Goal: Feedback & Contribution: Leave review/rating

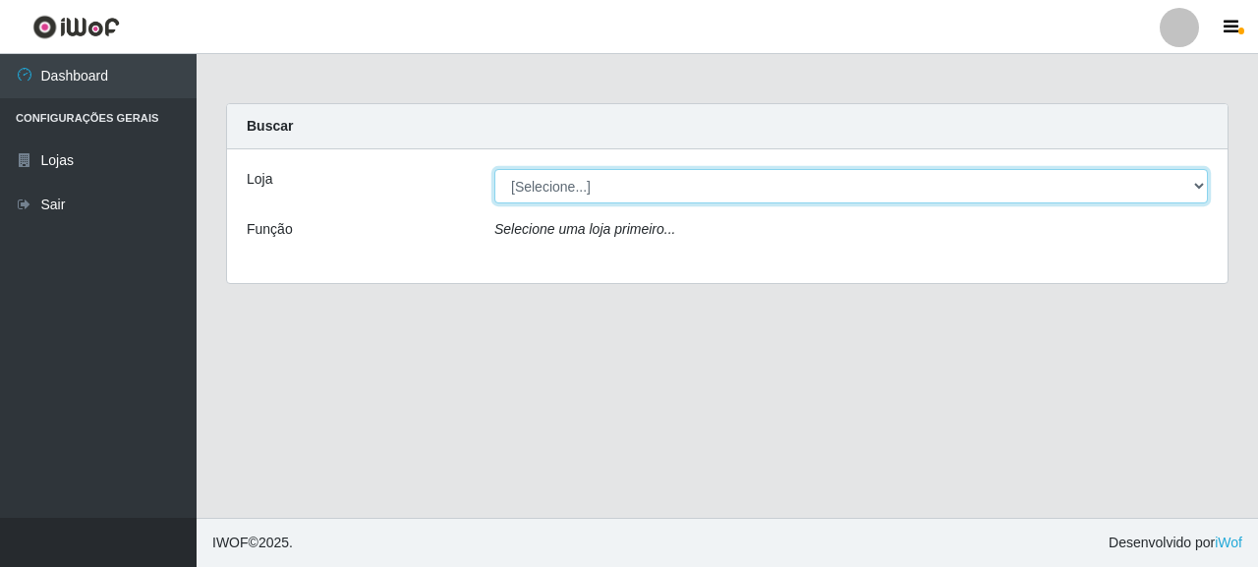
click at [596, 198] on select "[Selecione...] Supermercado Queiroz - [GEOGRAPHIC_DATA]" at bounding box center [850, 186] width 713 height 34
select select "496"
click at [494, 169] on select "[Selecione...] Supermercado Queiroz - [GEOGRAPHIC_DATA]" at bounding box center [850, 186] width 713 height 34
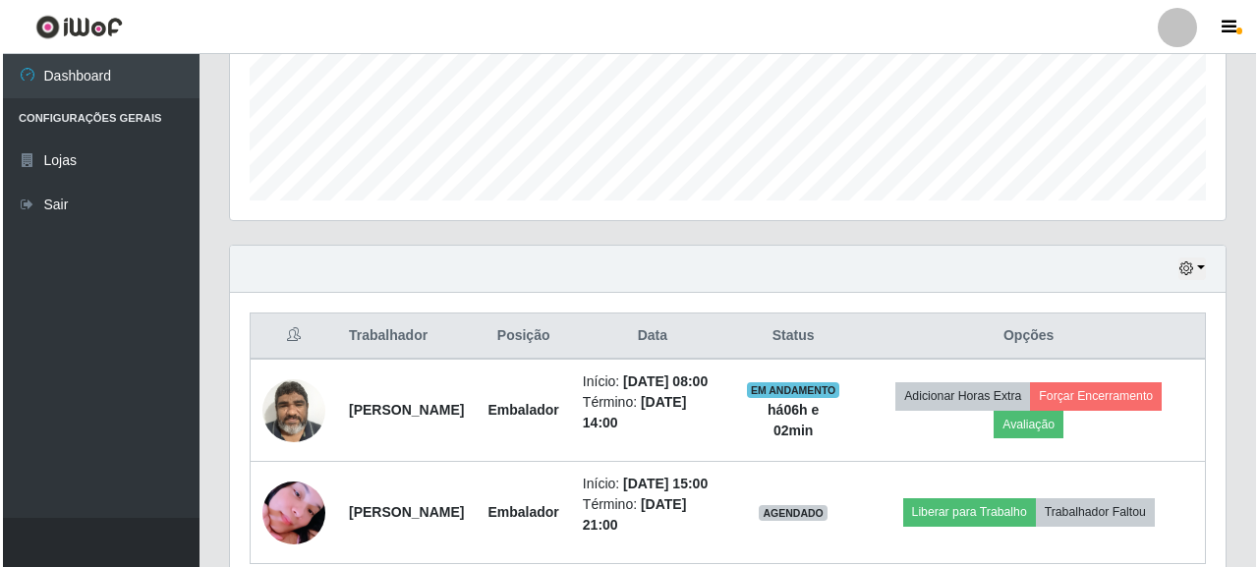
scroll to position [634, 0]
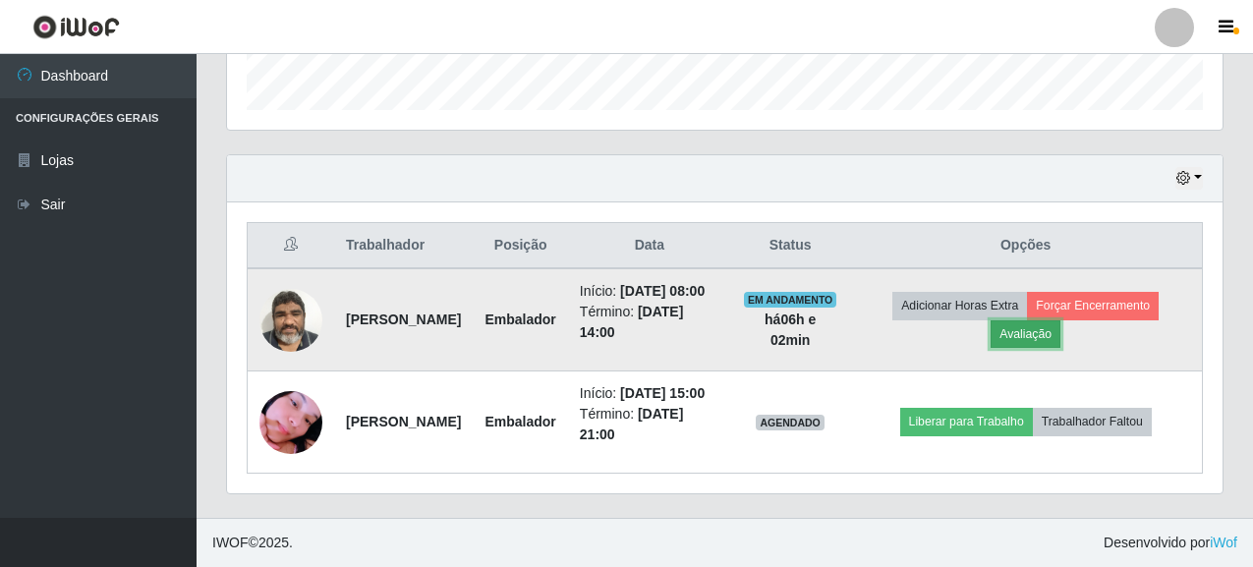
click at [1048, 320] on button "Avaliação" at bounding box center [1025, 334] width 70 height 28
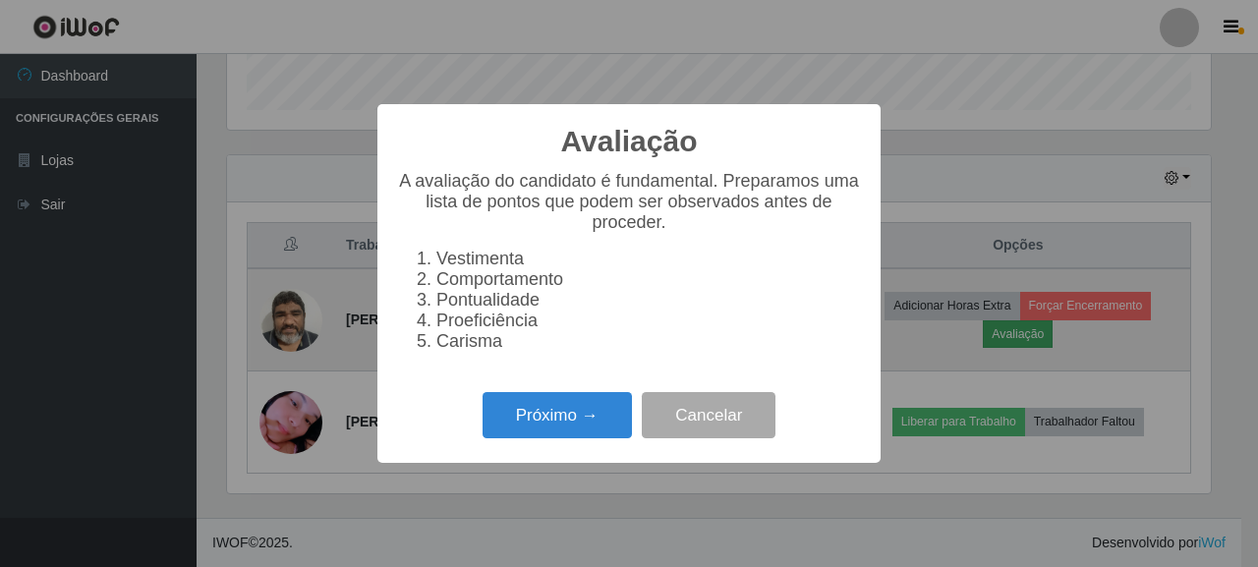
scroll to position [408, 984]
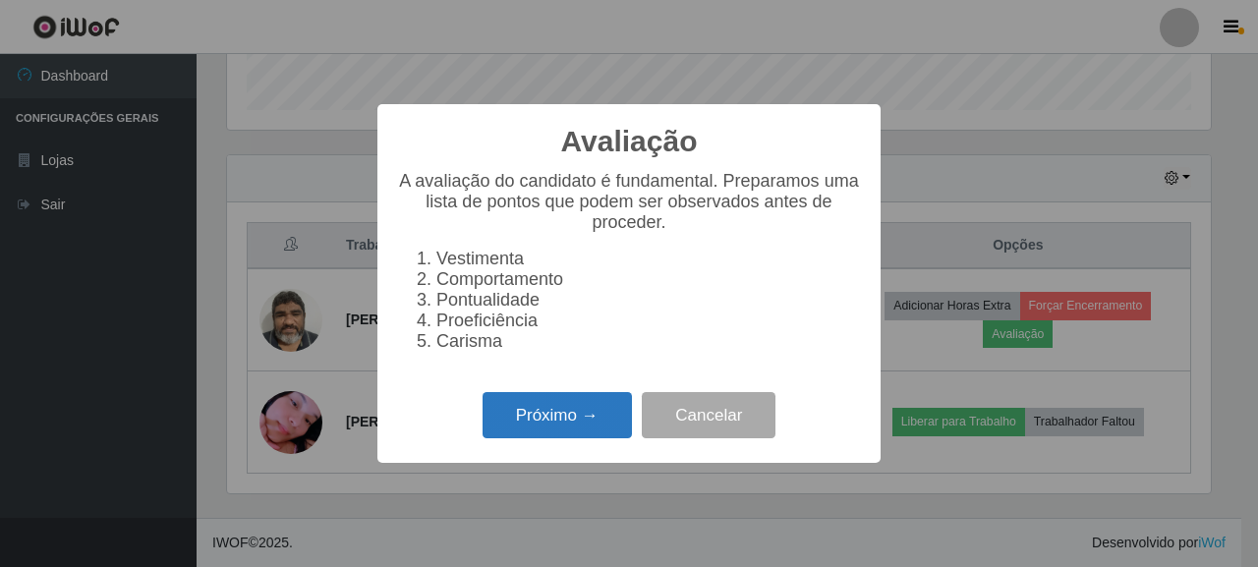
click at [584, 426] on button "Próximo →" at bounding box center [556, 415] width 149 height 46
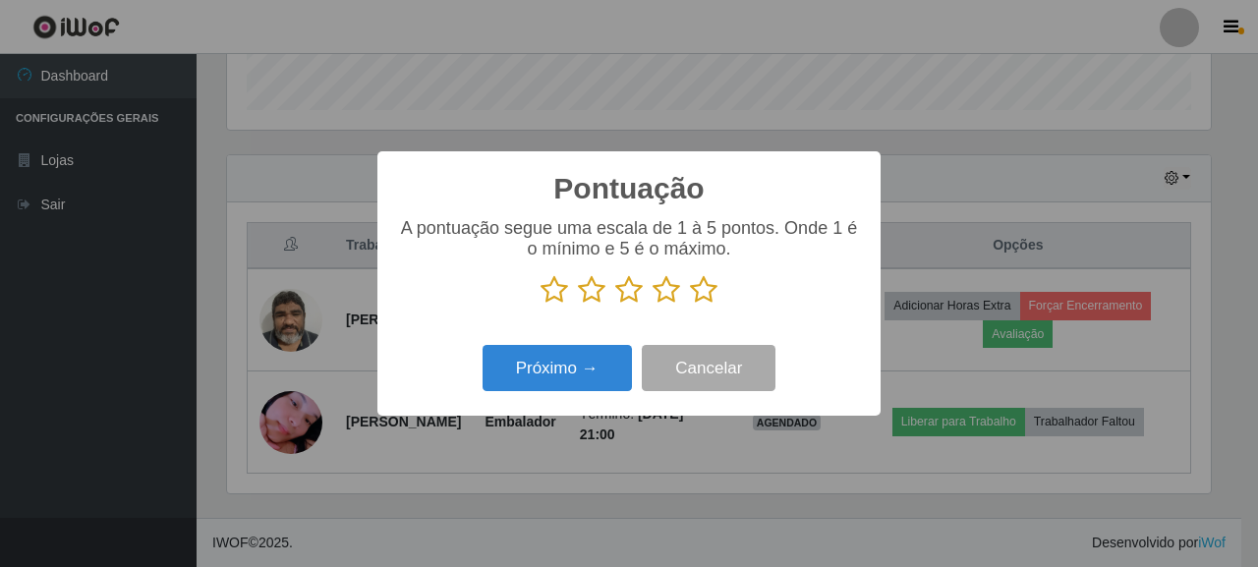
scroll to position [982171, 981595]
click at [706, 292] on icon at bounding box center [704, 289] width 28 height 29
click at [690, 305] on input "radio" at bounding box center [690, 305] width 0 height 0
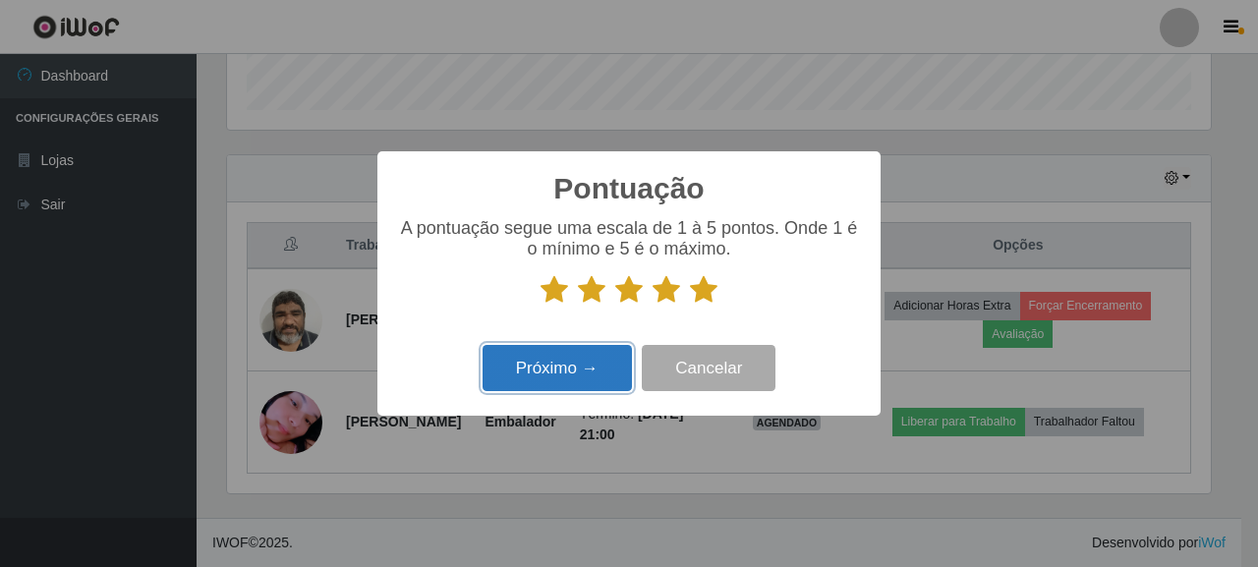
click at [601, 376] on button "Próximo →" at bounding box center [556, 368] width 149 height 46
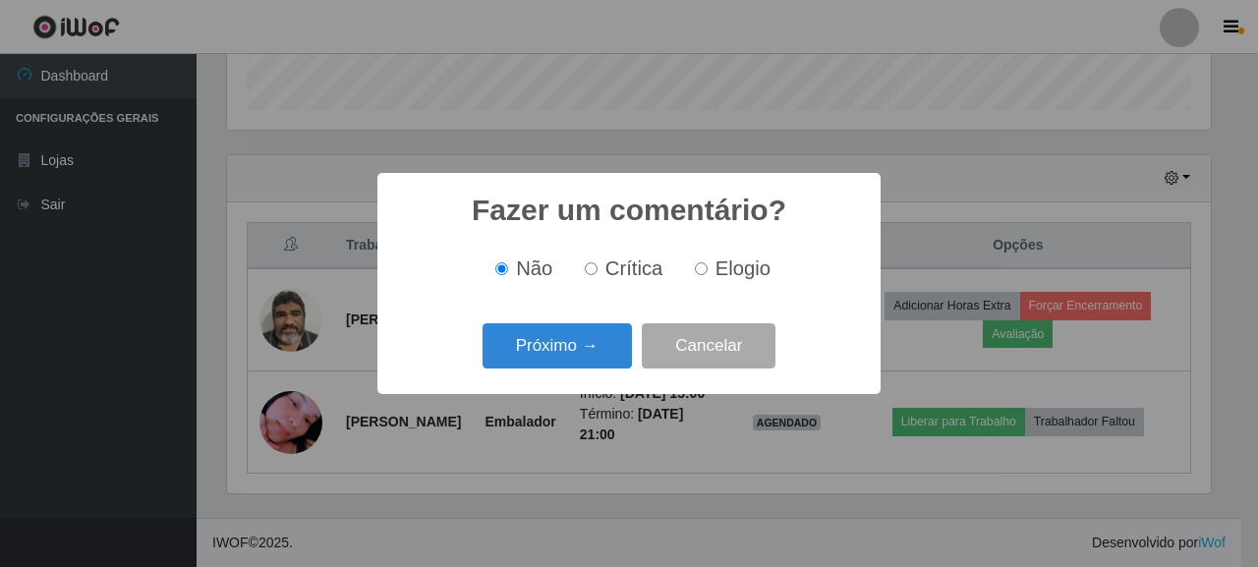
click at [705, 270] on input "Elogio" at bounding box center [701, 268] width 13 height 13
radio input "true"
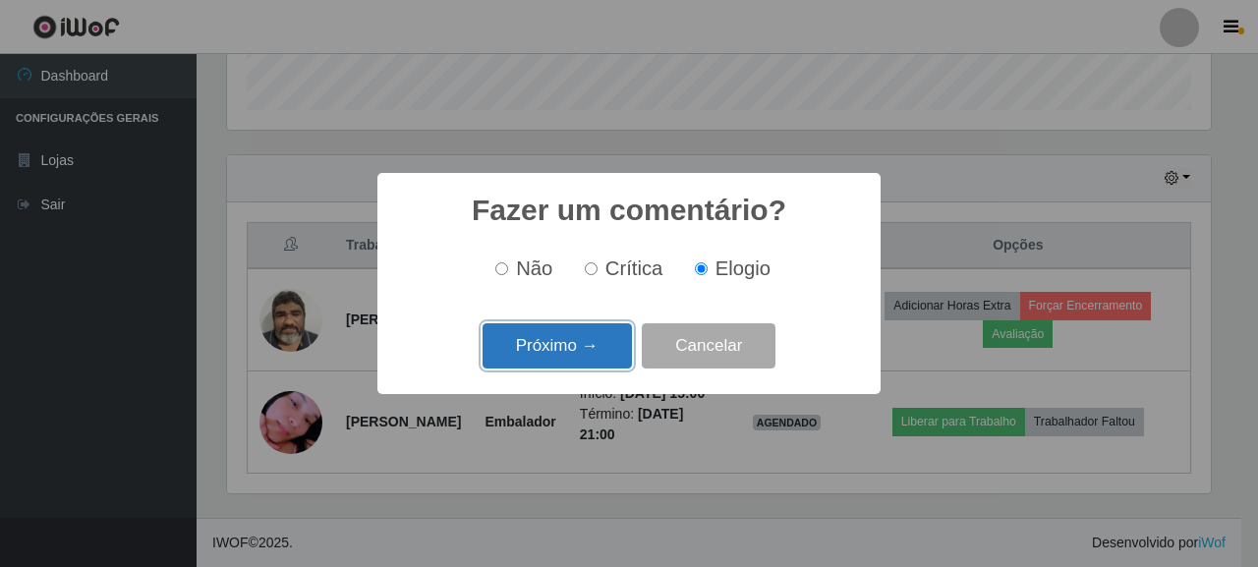
click at [599, 340] on button "Próximo →" at bounding box center [556, 346] width 149 height 46
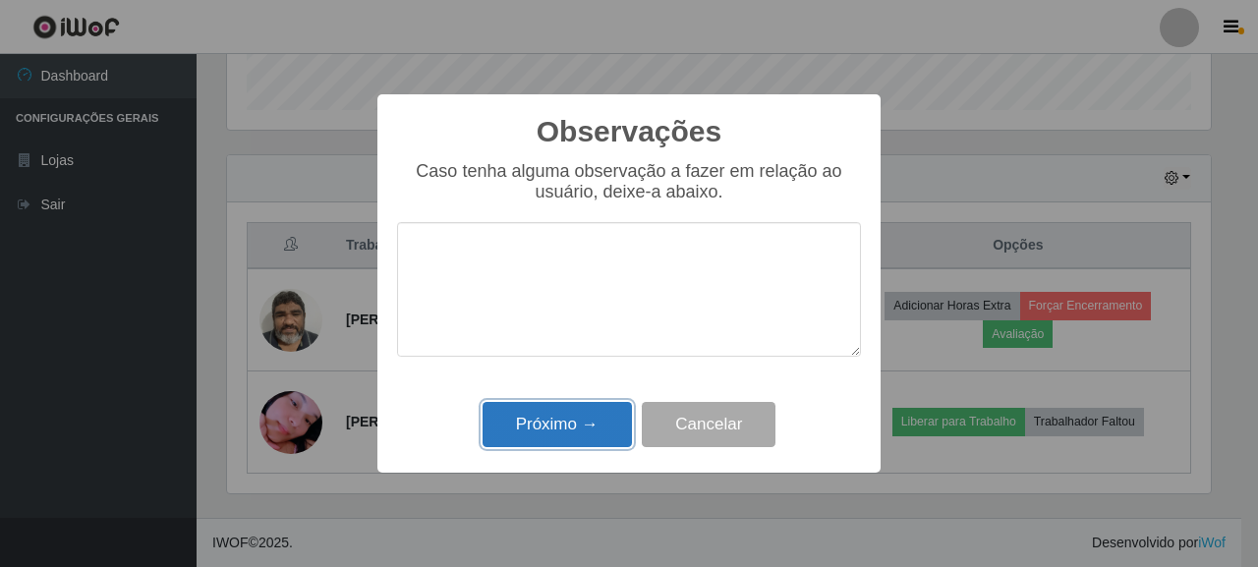
click at [594, 432] on button "Próximo →" at bounding box center [556, 425] width 149 height 46
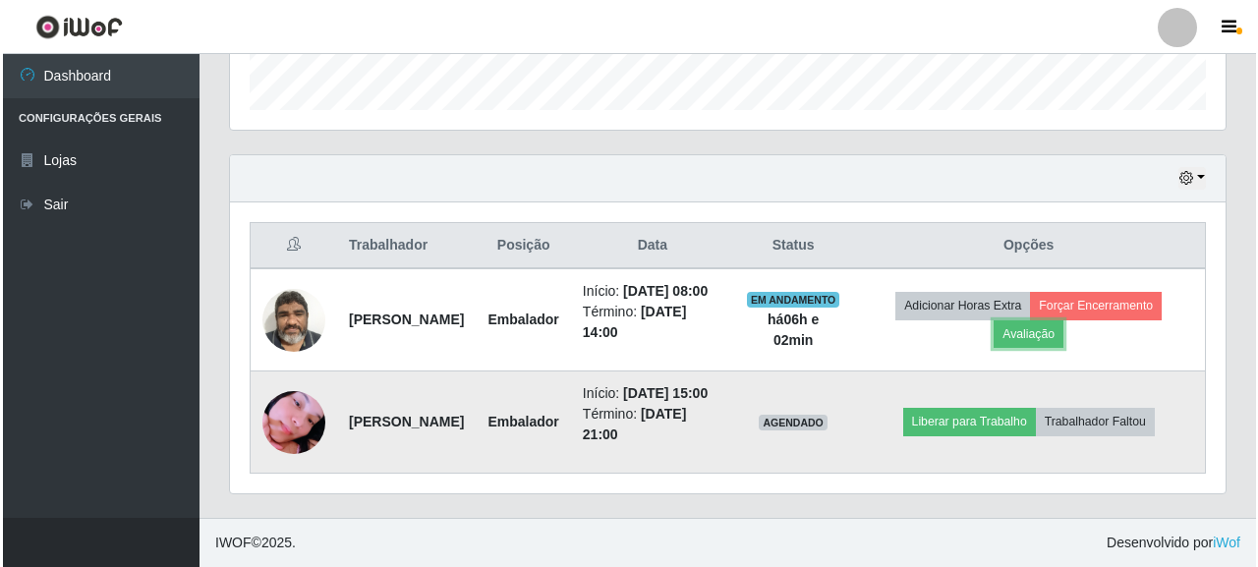
scroll to position [408, 995]
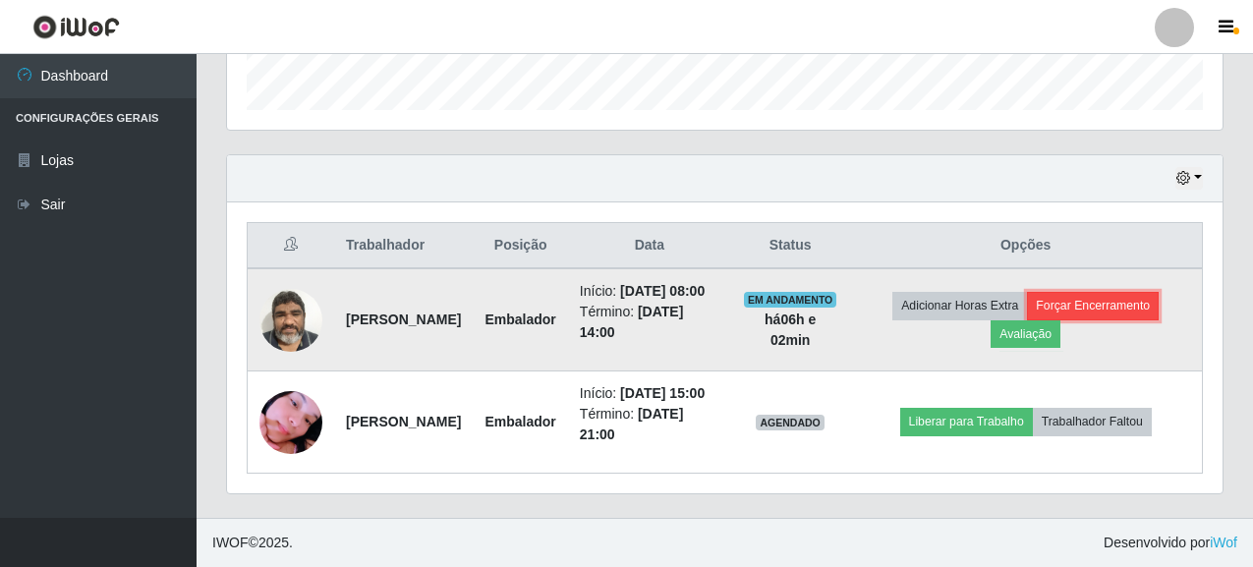
click at [1087, 292] on button "Forçar Encerramento" at bounding box center [1093, 306] width 132 height 28
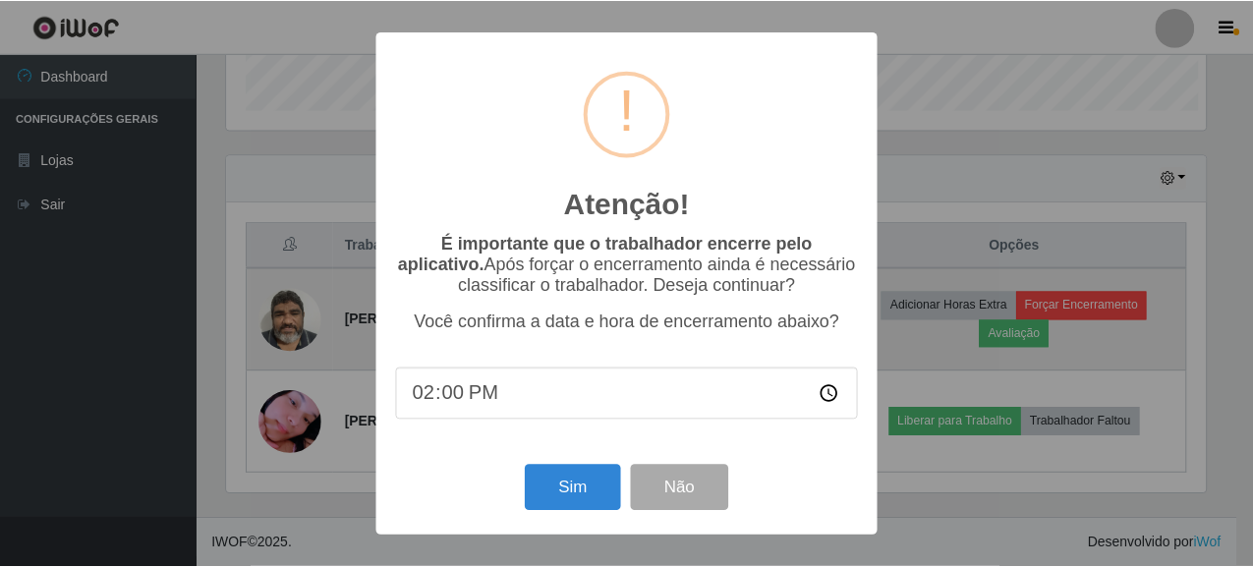
scroll to position [408, 984]
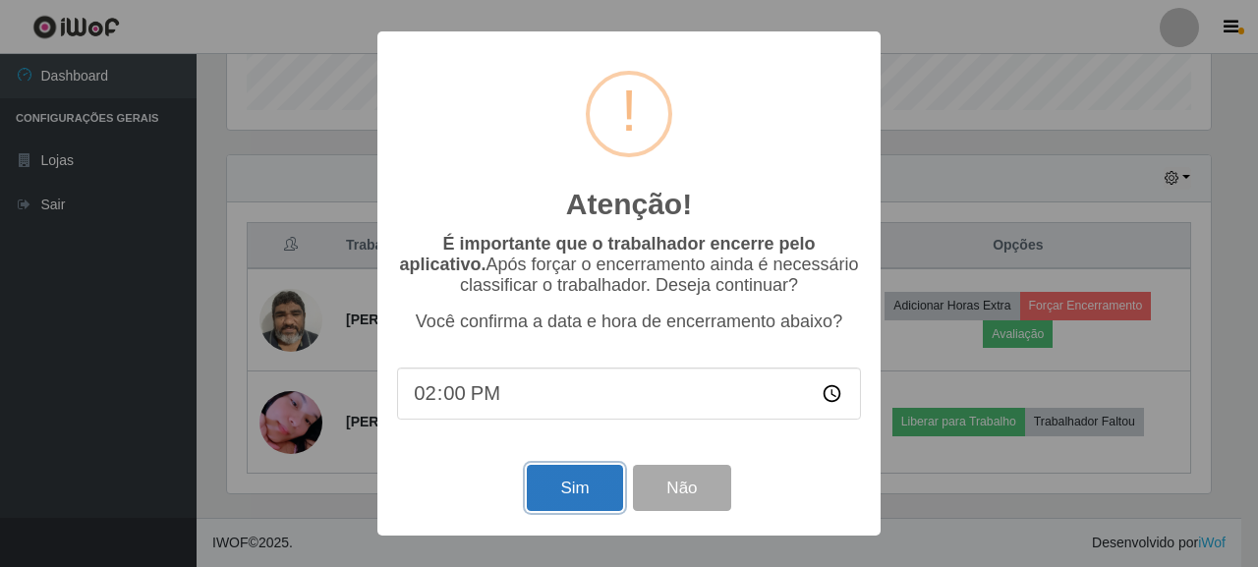
click at [561, 484] on button "Sim" at bounding box center [574, 488] width 95 height 46
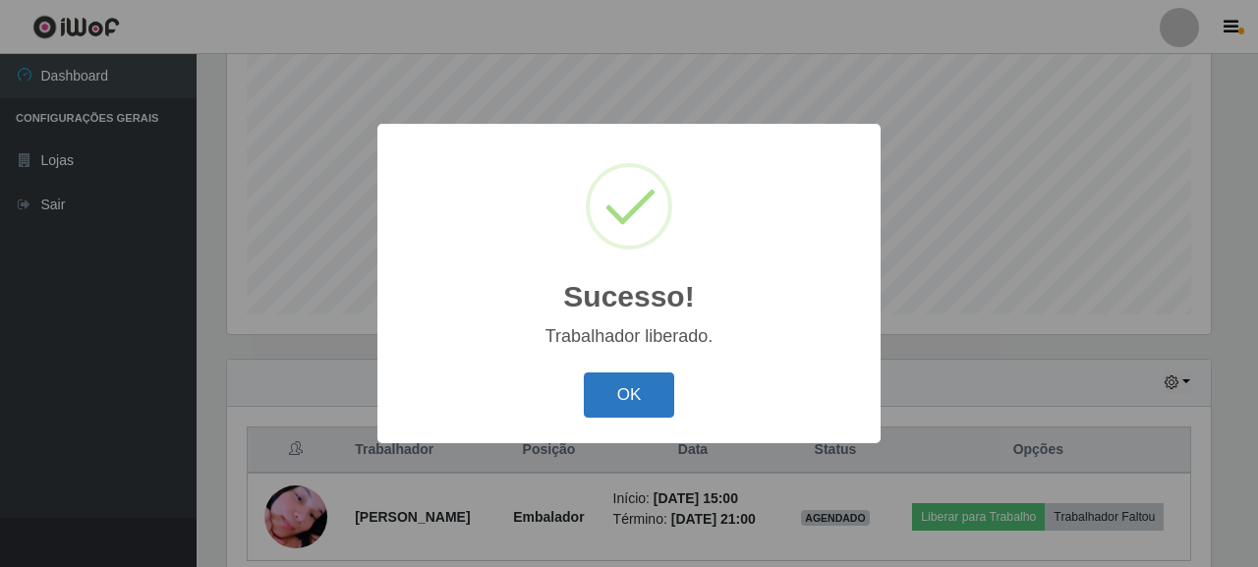
click at [624, 401] on button "OK" at bounding box center [629, 395] width 91 height 46
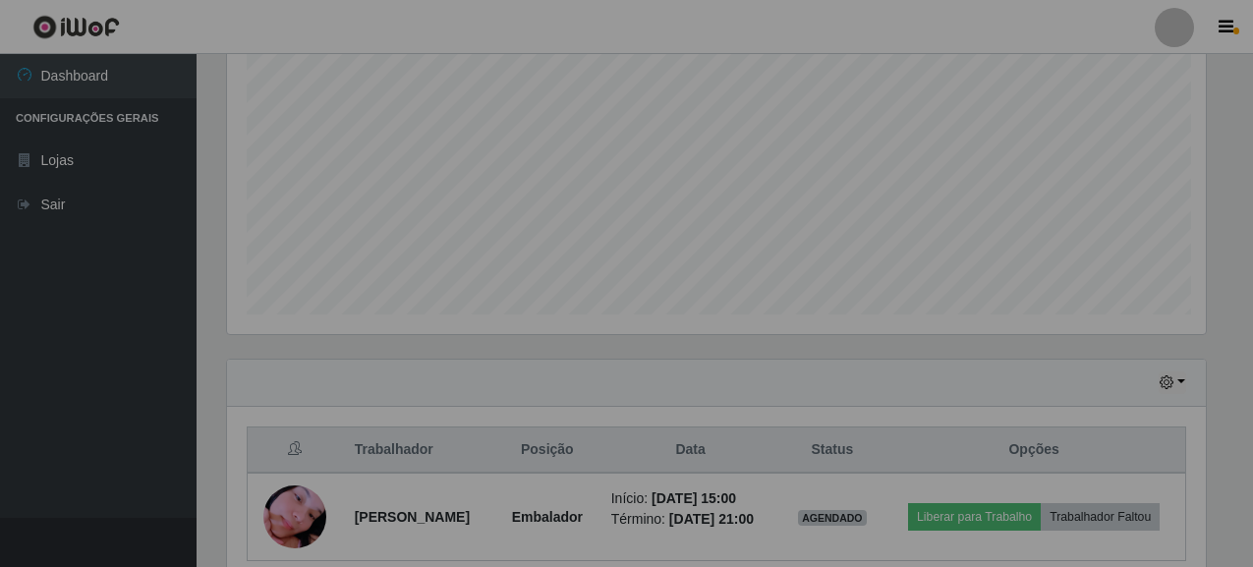
scroll to position [408, 995]
